Goal: Task Accomplishment & Management: Use online tool/utility

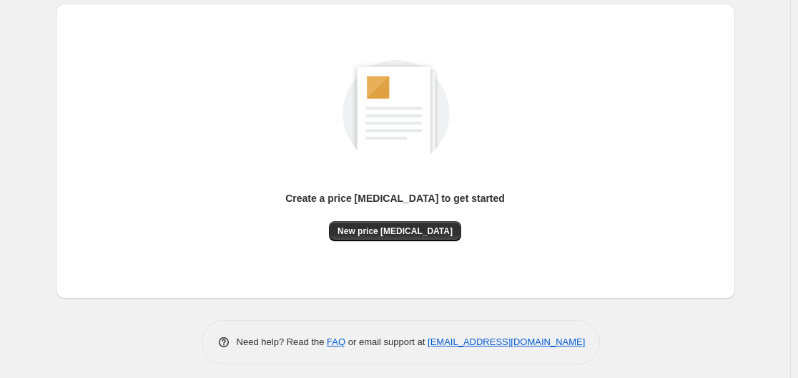
scroll to position [154, 0]
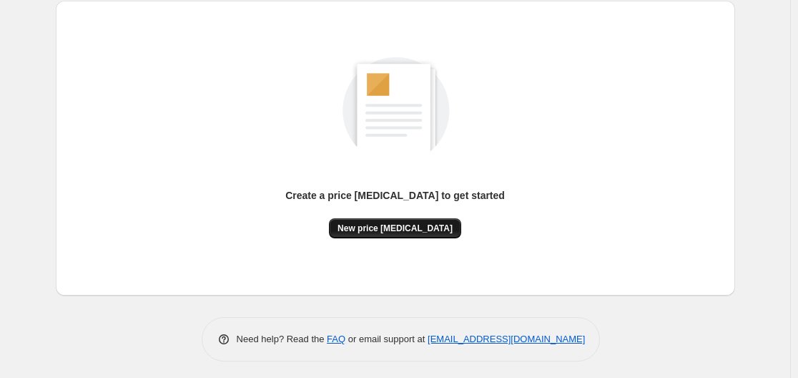
click at [397, 230] on span "New price [MEDICAL_DATA]" at bounding box center [395, 227] width 115 height 11
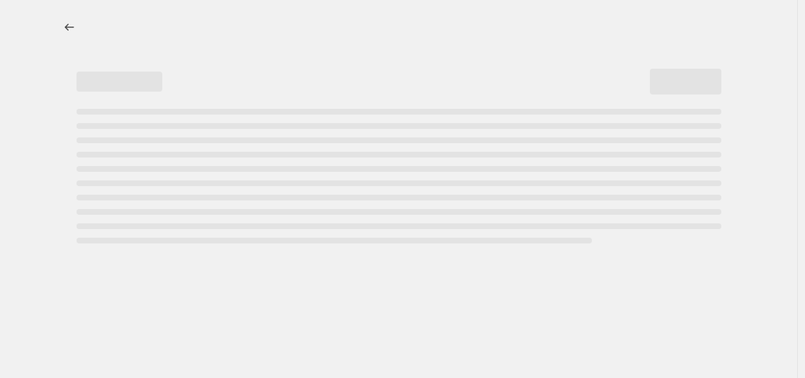
select select "percentage"
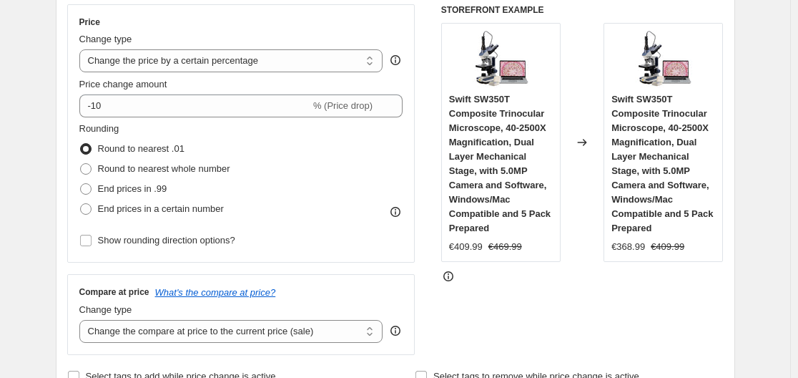
scroll to position [240, 0]
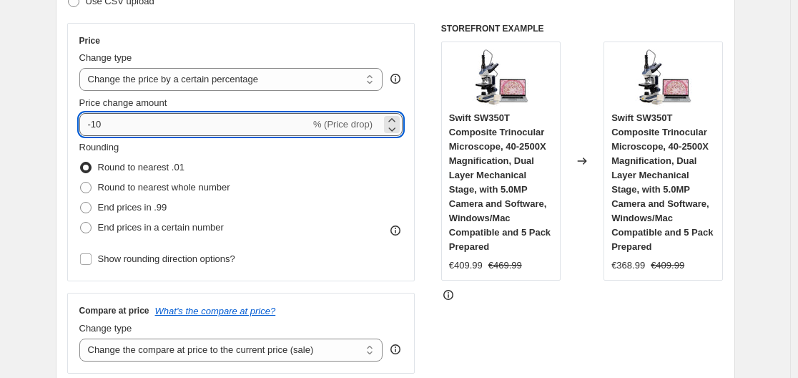
click at [114, 132] on input "-10" at bounding box center [194, 124] width 231 height 23
type input "-1"
type input "-35"
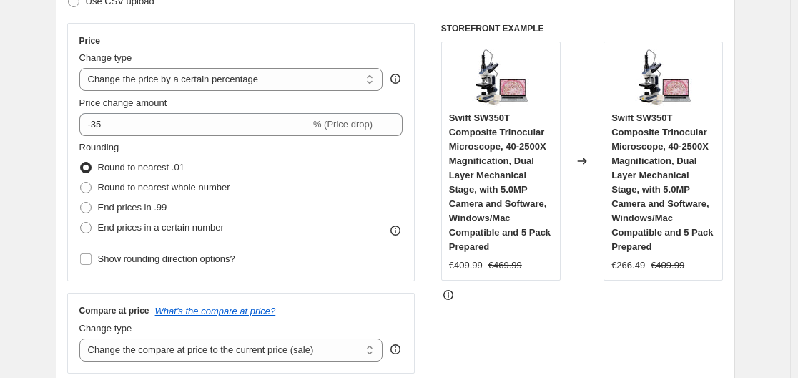
click at [345, 193] on div "Rounding Round to nearest .01 Round to nearest whole number End prices in .99 E…" at bounding box center [241, 188] width 324 height 97
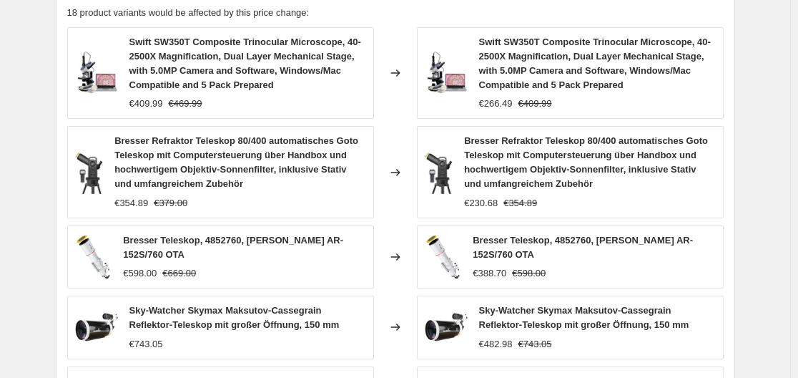
scroll to position [1157, 0]
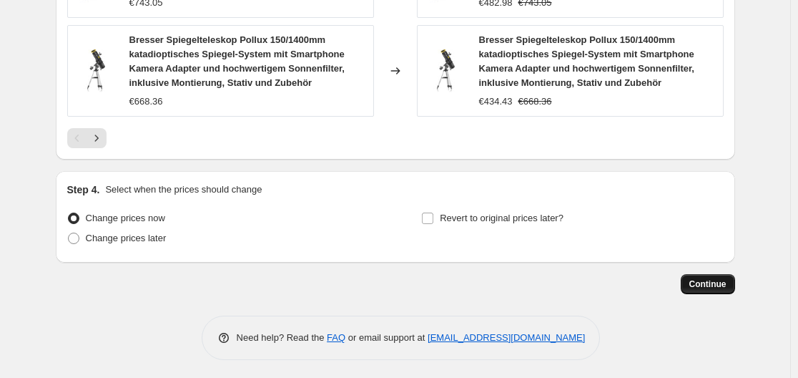
click at [710, 278] on span "Continue" at bounding box center [707, 283] width 37 height 11
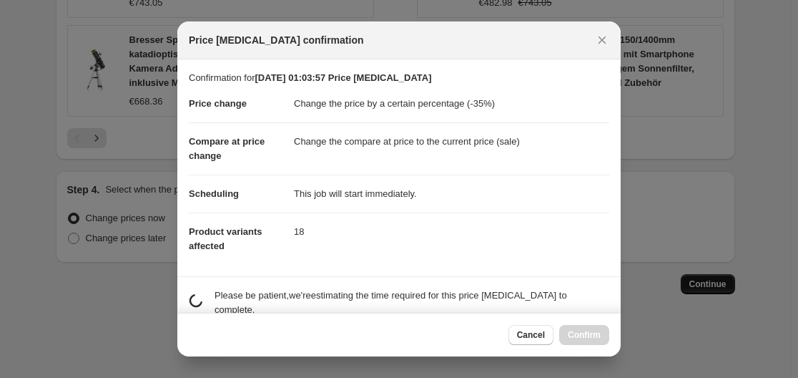
scroll to position [0, 0]
click at [612, 178] on section "Confirmation for [DATE] 01:03:57 Price [MEDICAL_DATA] Price change Change the p…" at bounding box center [398, 167] width 443 height 217
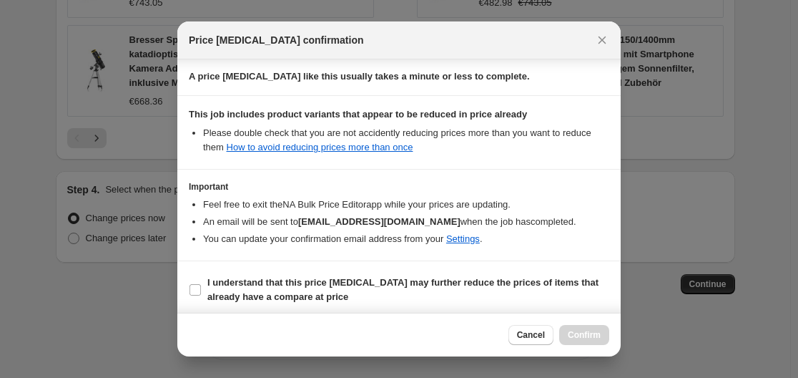
scroll to position [225, 0]
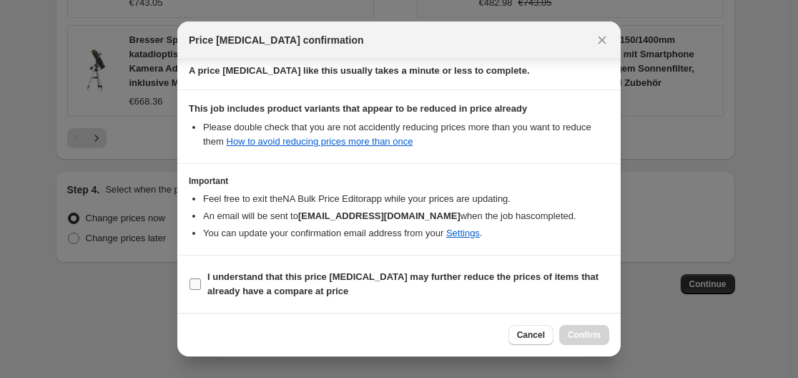
click at [197, 283] on input "I understand that this price [MEDICAL_DATA] may further reduce the prices of it…" at bounding box center [195, 283] width 11 height 11
checkbox input "true"
click at [593, 333] on span "Confirm" at bounding box center [584, 334] width 33 height 11
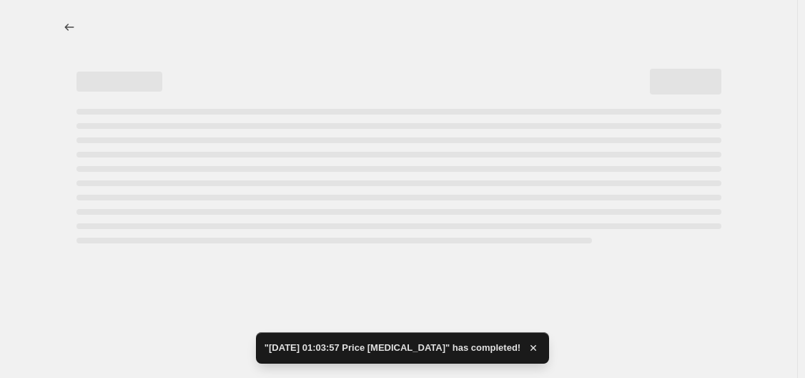
select select "percentage"
